Goal: Information Seeking & Learning: Learn about a topic

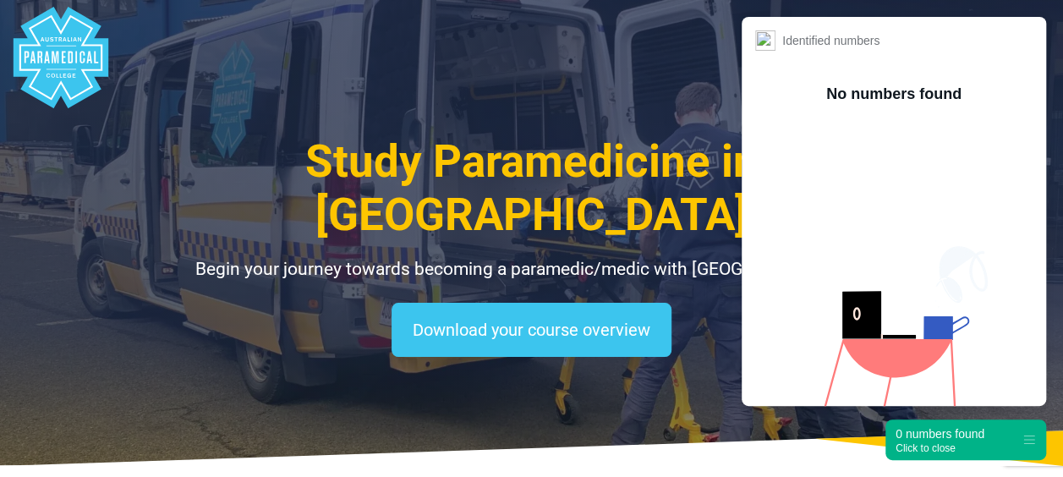
click at [954, 432] on div "0 numbers found" at bounding box center [940, 434] width 89 height 17
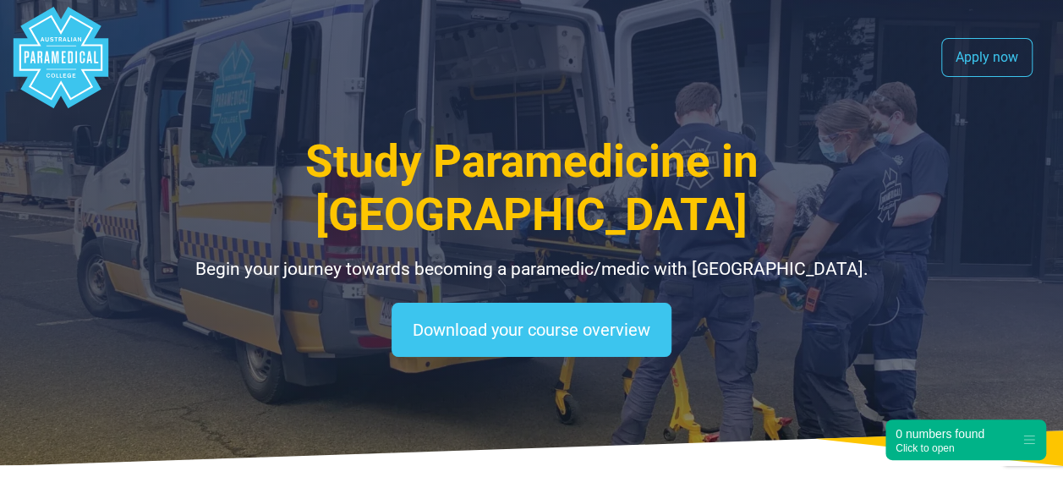
click at [90, 74] on polygon "Australian Paramedical College" at bounding box center [61, 58] width 95 height 102
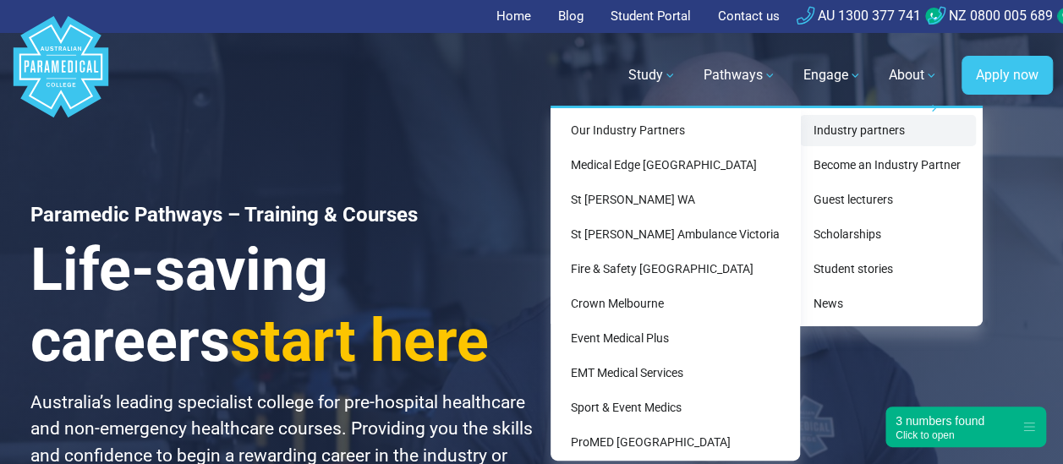
click at [845, 140] on link "Industry partners" at bounding box center [888, 130] width 176 height 31
